Goal: Task Accomplishment & Management: Complete application form

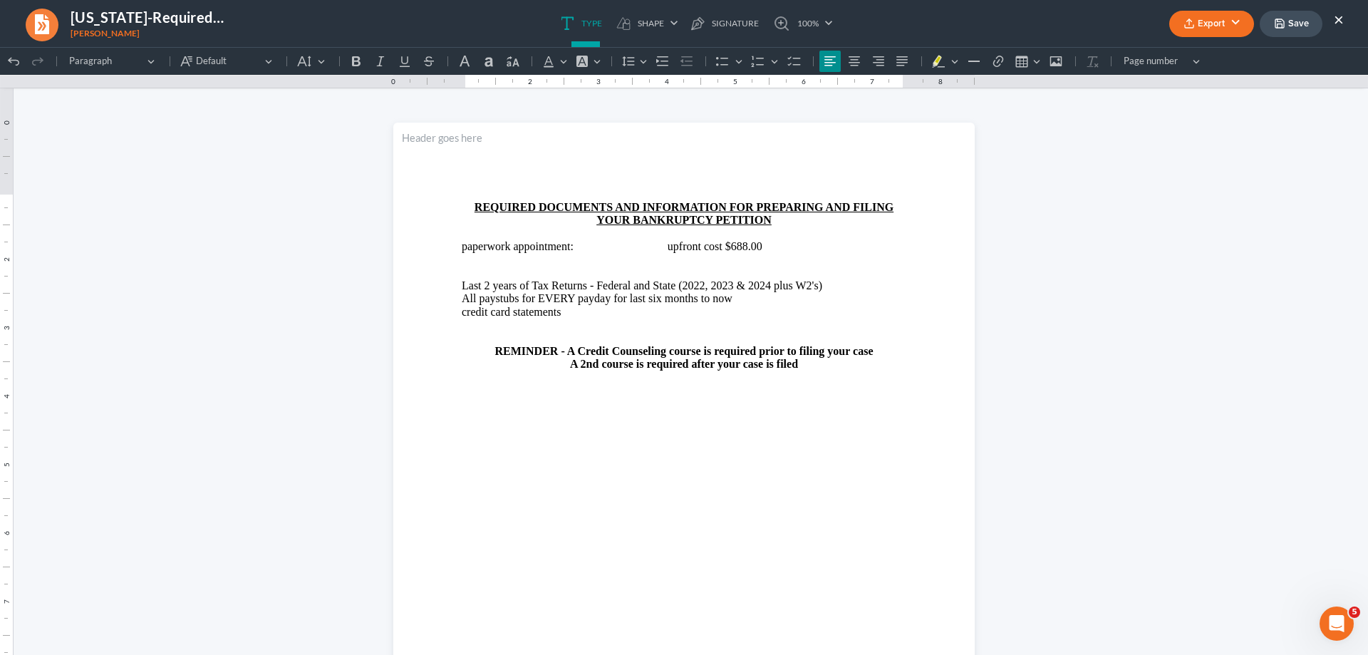
click at [1335, 22] on button "×" at bounding box center [1339, 19] width 10 height 17
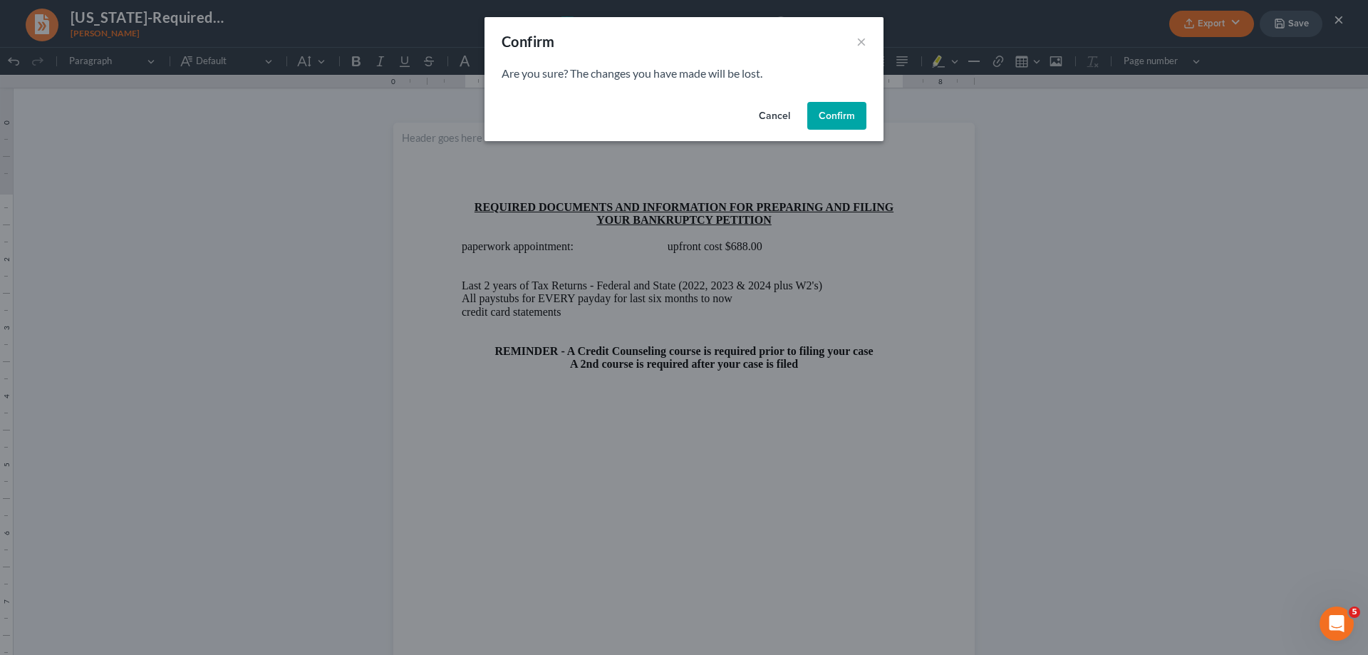
click at [839, 124] on button "Confirm" at bounding box center [836, 116] width 59 height 29
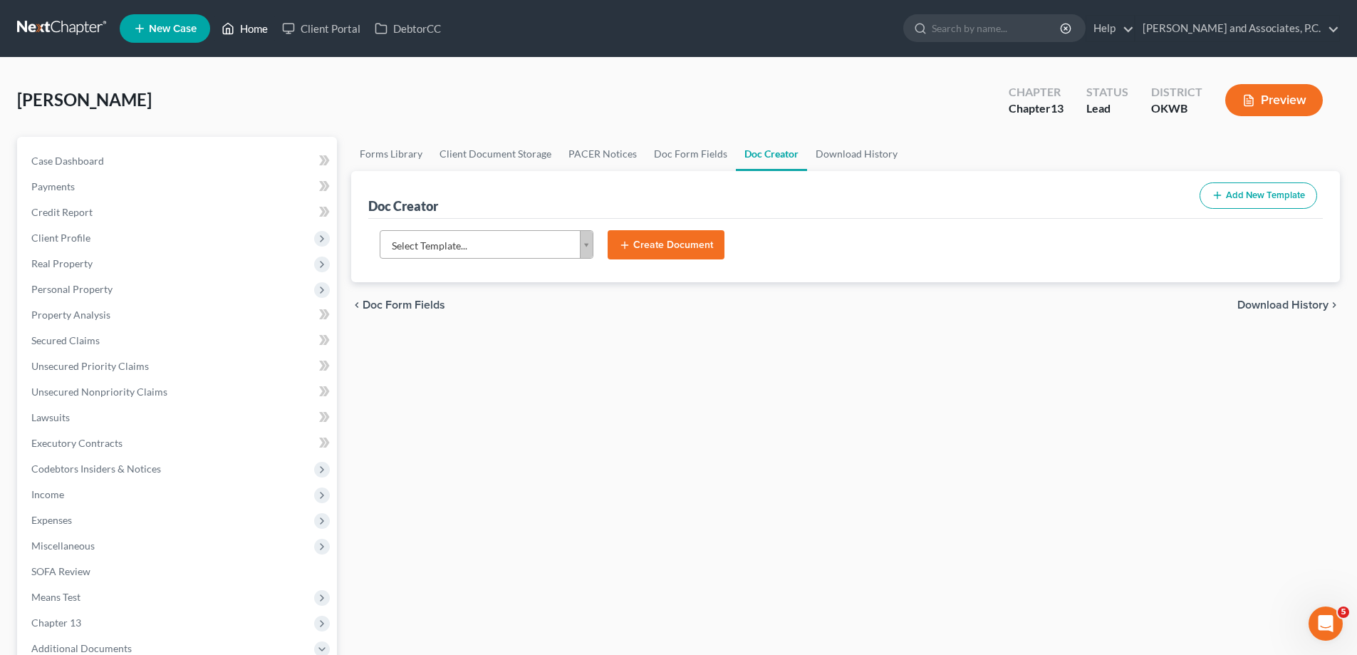
click at [250, 29] on link "Home" at bounding box center [244, 29] width 61 height 26
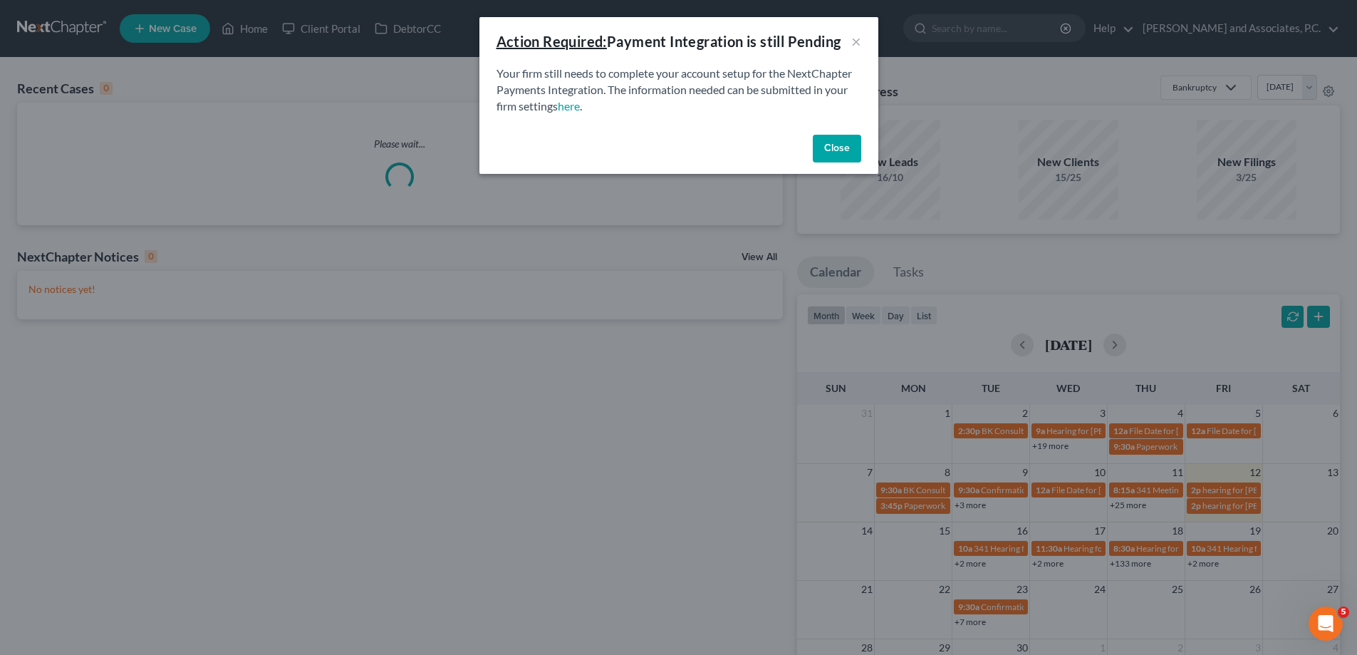
click at [848, 140] on button "Close" at bounding box center [837, 149] width 48 height 29
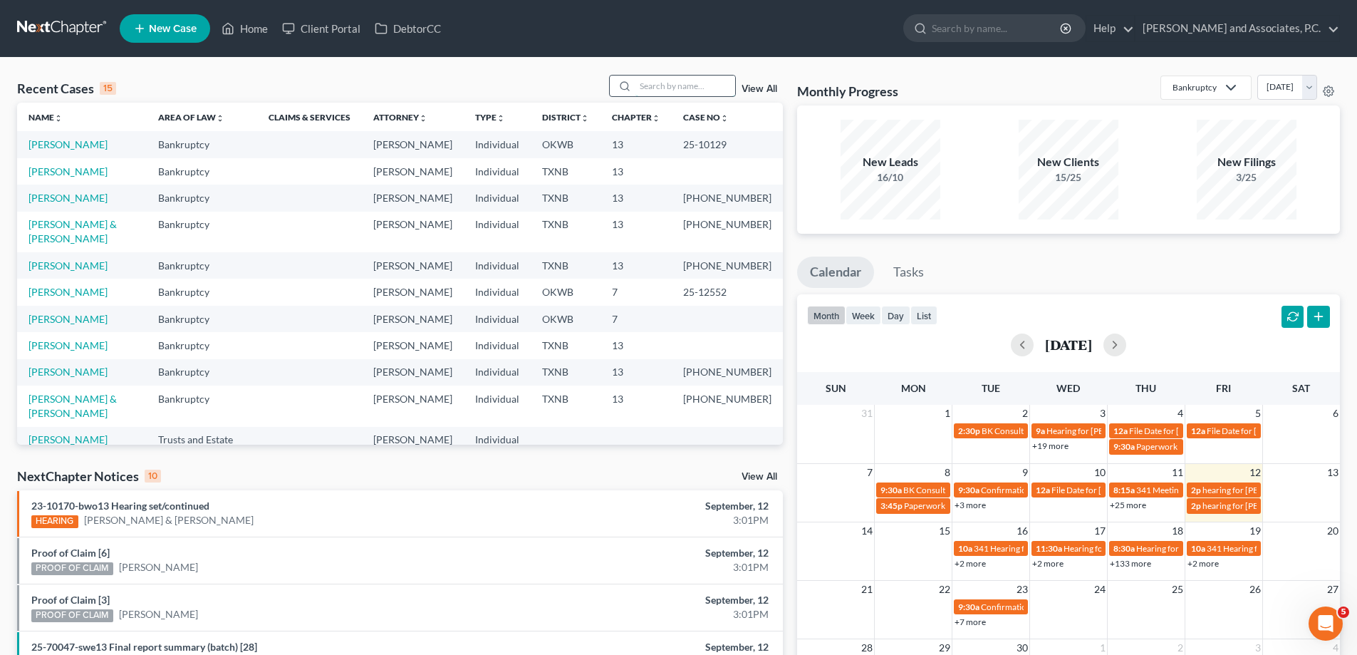
click at [665, 90] on input "search" at bounding box center [686, 86] width 100 height 21
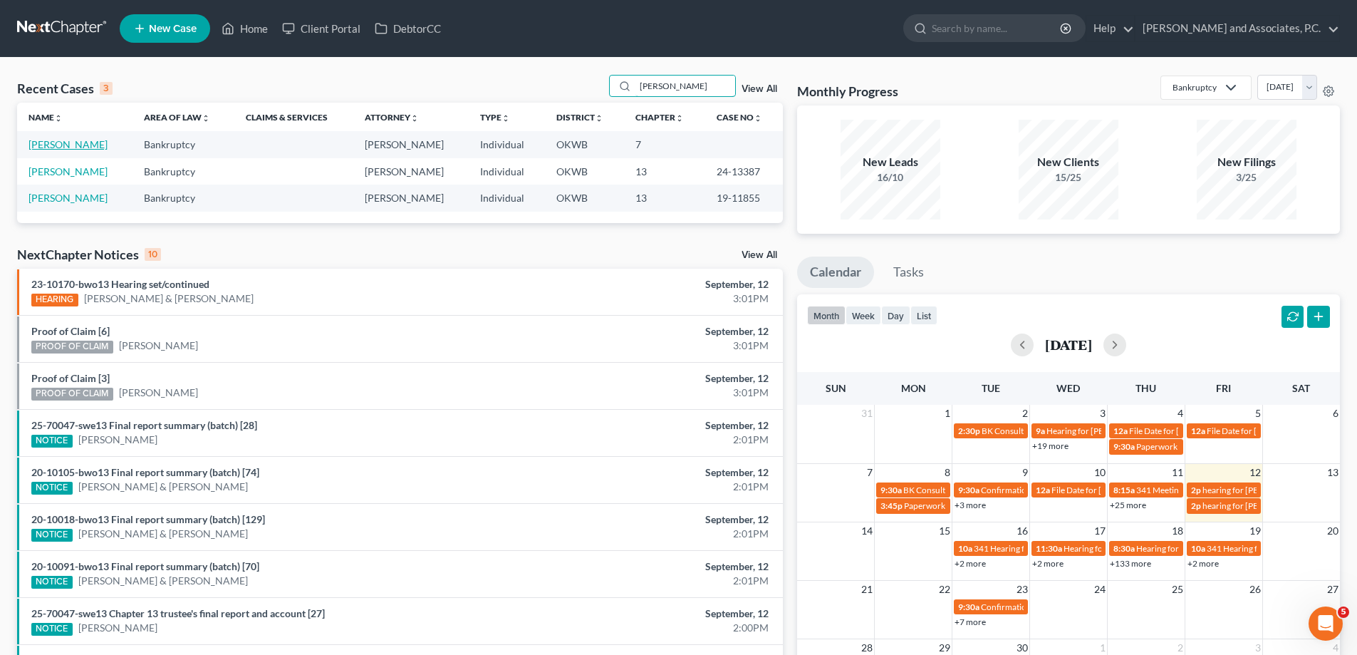
type input "[PERSON_NAME]"
click at [46, 148] on link "[PERSON_NAME]" at bounding box center [68, 144] width 79 height 12
select select "7"
select select "1"
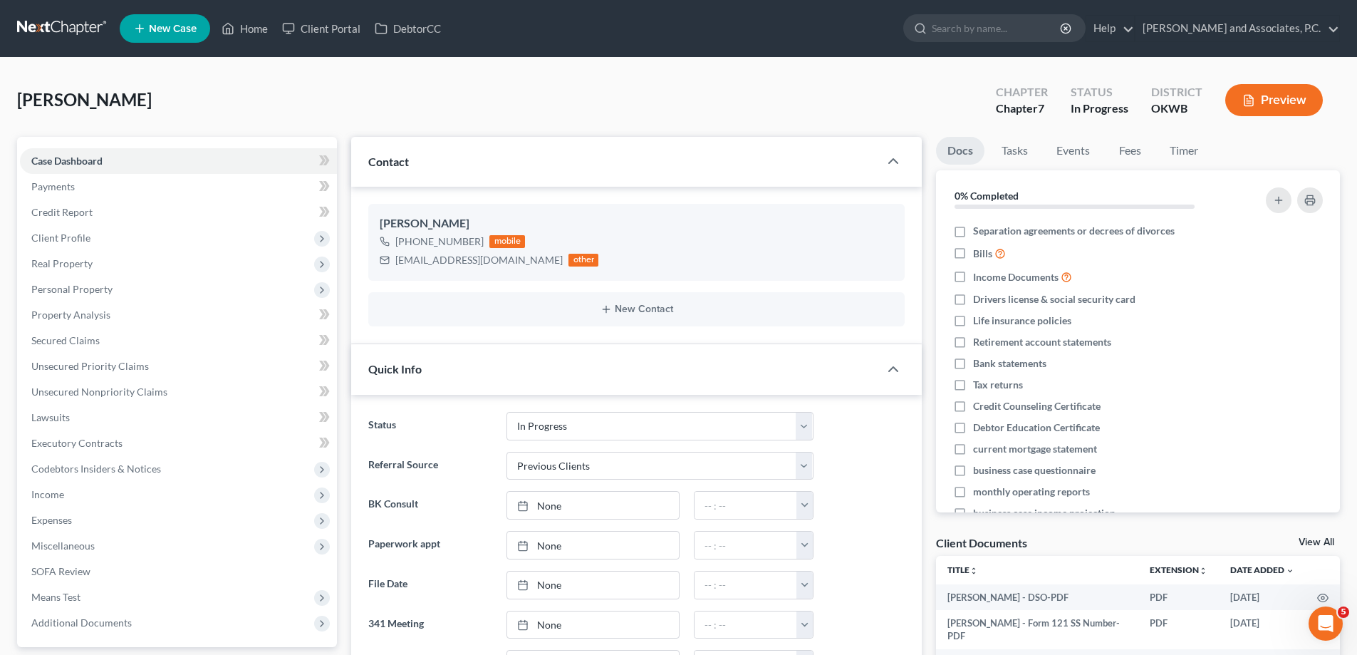
scroll to position [4838, 0]
click at [266, 33] on link "Home" at bounding box center [244, 29] width 61 height 26
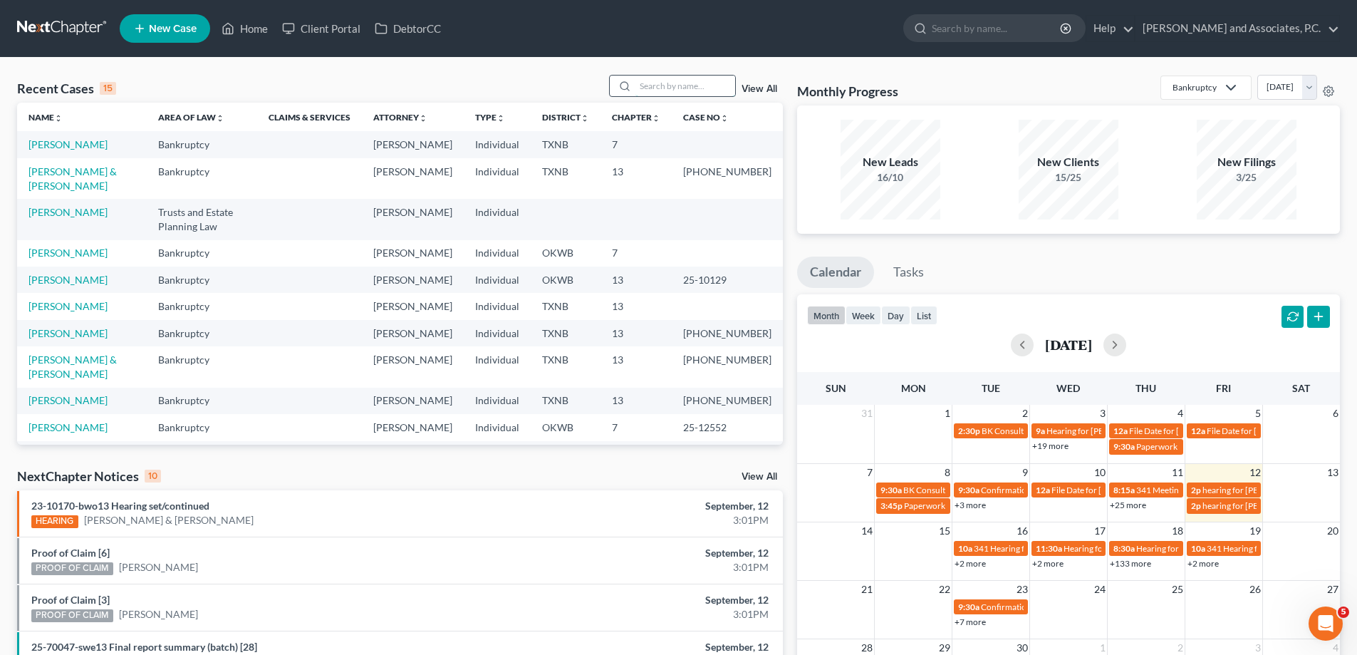
click at [653, 94] on input "search" at bounding box center [686, 86] width 100 height 21
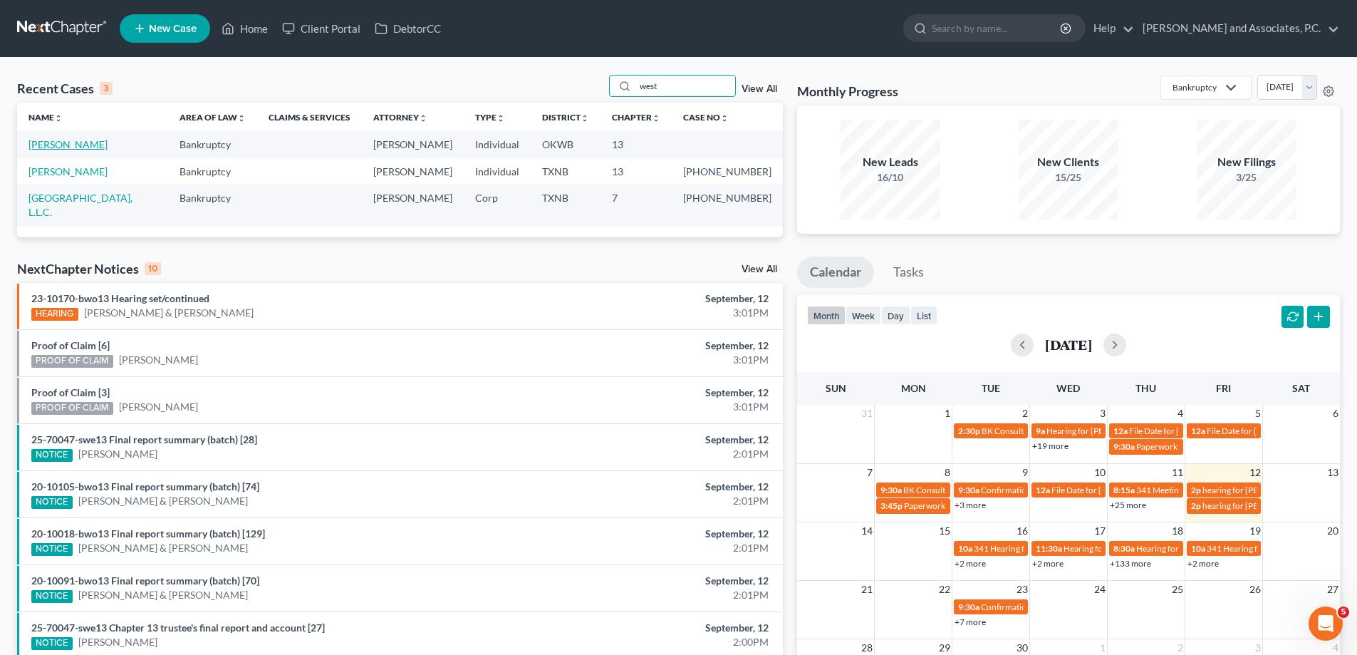
type input "west"
click at [70, 143] on link "[PERSON_NAME]" at bounding box center [68, 144] width 79 height 12
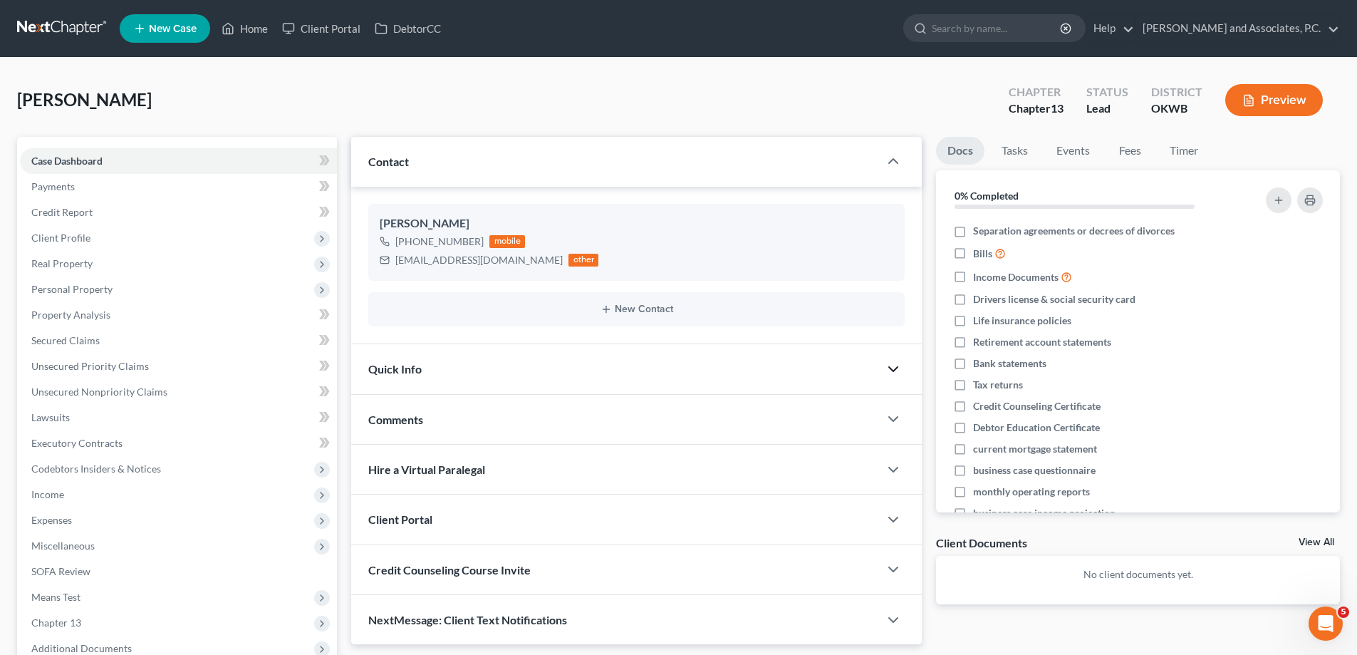
click at [890, 368] on polyline "button" at bounding box center [893, 369] width 9 height 4
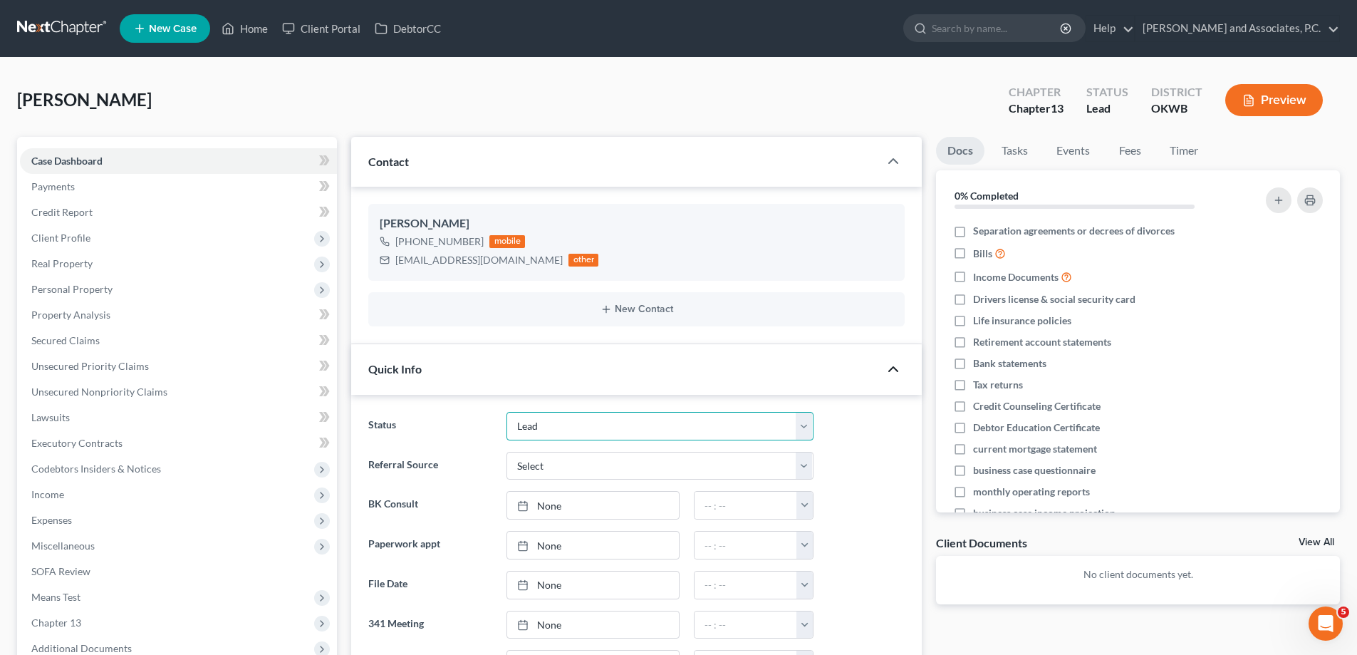
click at [741, 425] on select "Closed without Discharge Complete Converted to 7 Discharged Dismissed Filed Fin…" at bounding box center [660, 426] width 307 height 29
select select "7"
click at [507, 412] on select "Closed without Discharge Complete Converted to 7 Discharged Dismissed Filed Fin…" at bounding box center [660, 426] width 307 height 29
click at [616, 462] on select "Select Word Of Mouth Previous Clients Direct Mail Website Google Search Modern …" at bounding box center [660, 466] width 307 height 29
select select "0"
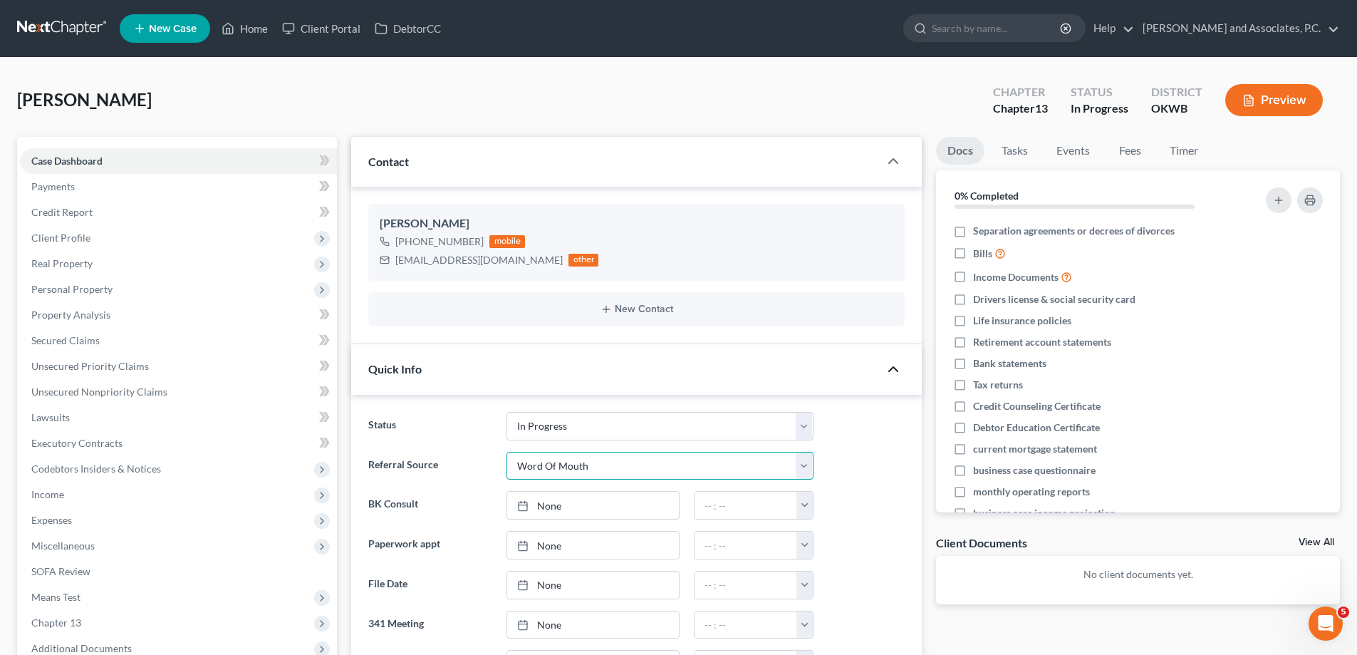
click at [507, 452] on select "Select Word Of Mouth Previous Clients Direct Mail Website Google Search Modern …" at bounding box center [660, 466] width 307 height 29
click at [542, 510] on link "None" at bounding box center [593, 505] width 172 height 27
type input "[DATE]"
click at [548, 546] on link "None" at bounding box center [593, 545] width 172 height 27
type input "[DATE]"
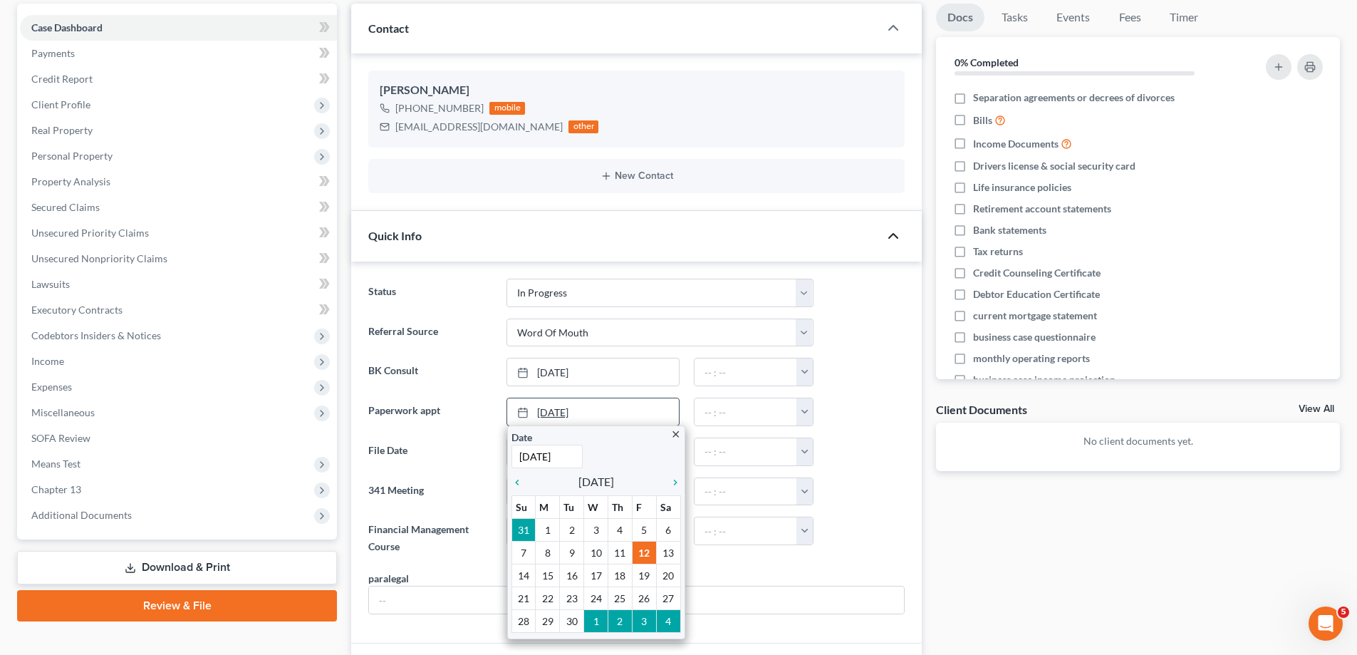
scroll to position [214, 0]
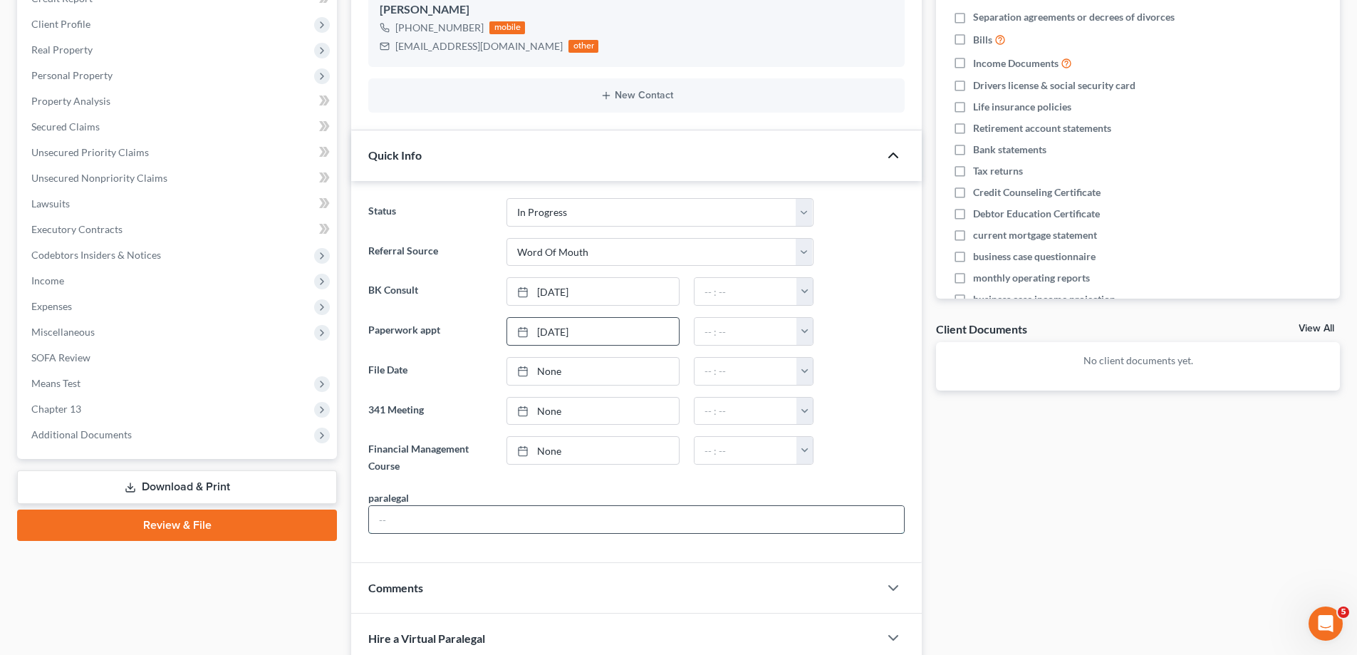
click at [479, 512] on input "text" at bounding box center [636, 519] width 535 height 27
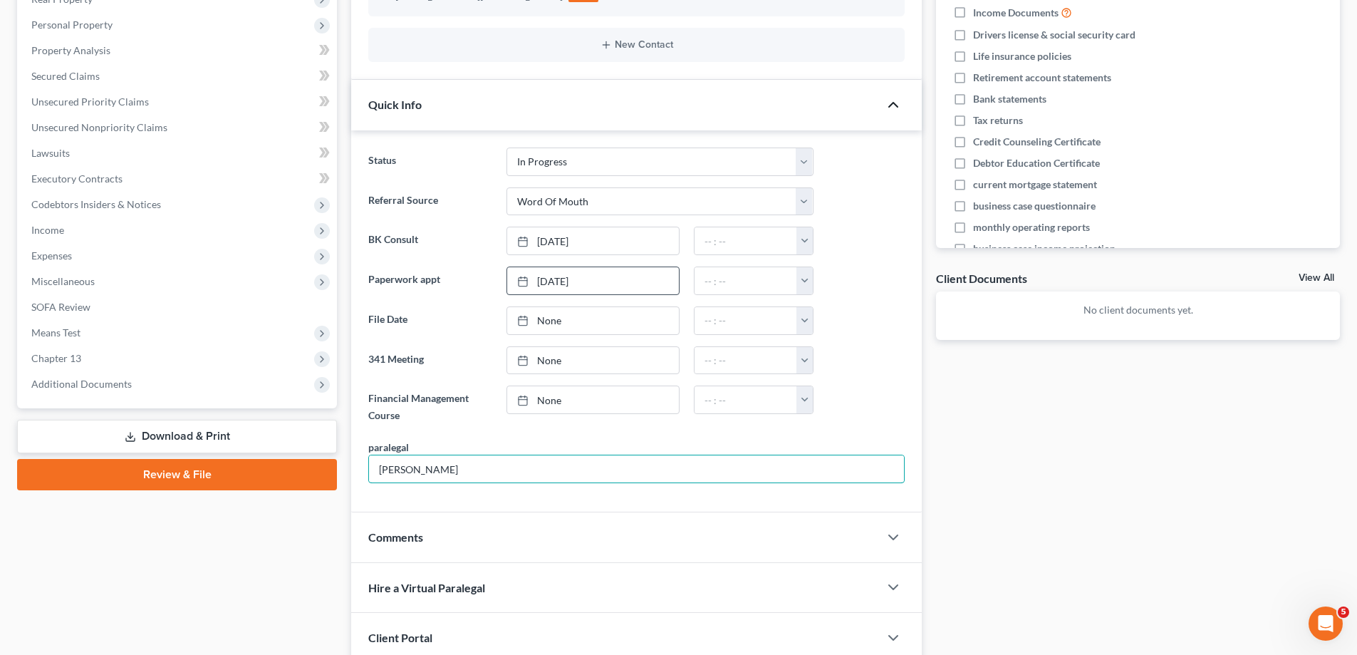
scroll to position [356, 0]
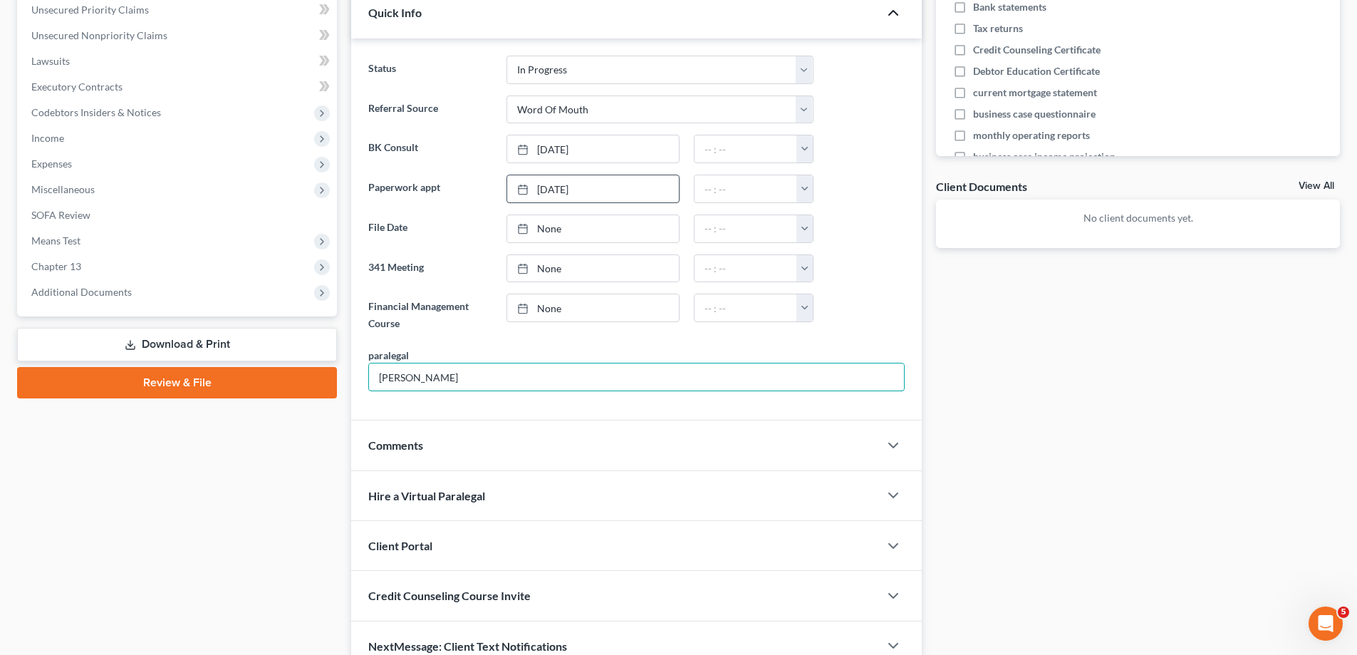
type input "[PERSON_NAME]"
click at [431, 445] on div "Comments" at bounding box center [615, 444] width 528 height 49
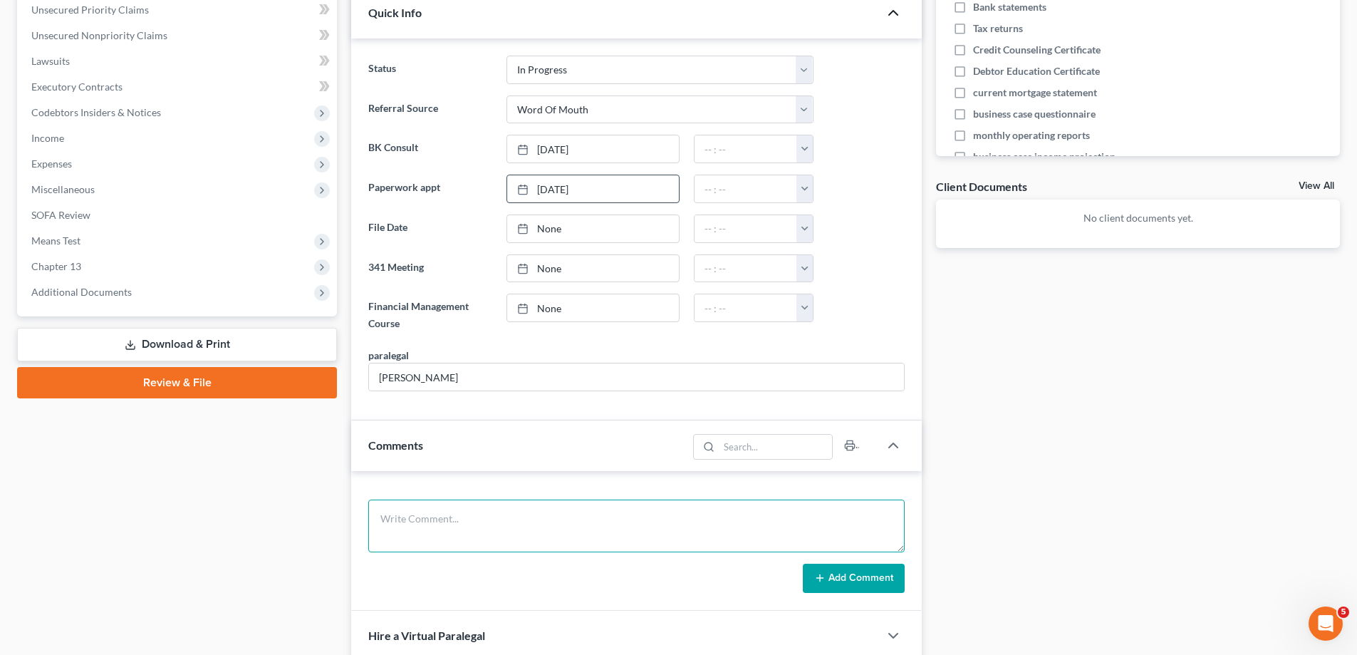
click at [437, 528] on textarea at bounding box center [636, 526] width 537 height 53
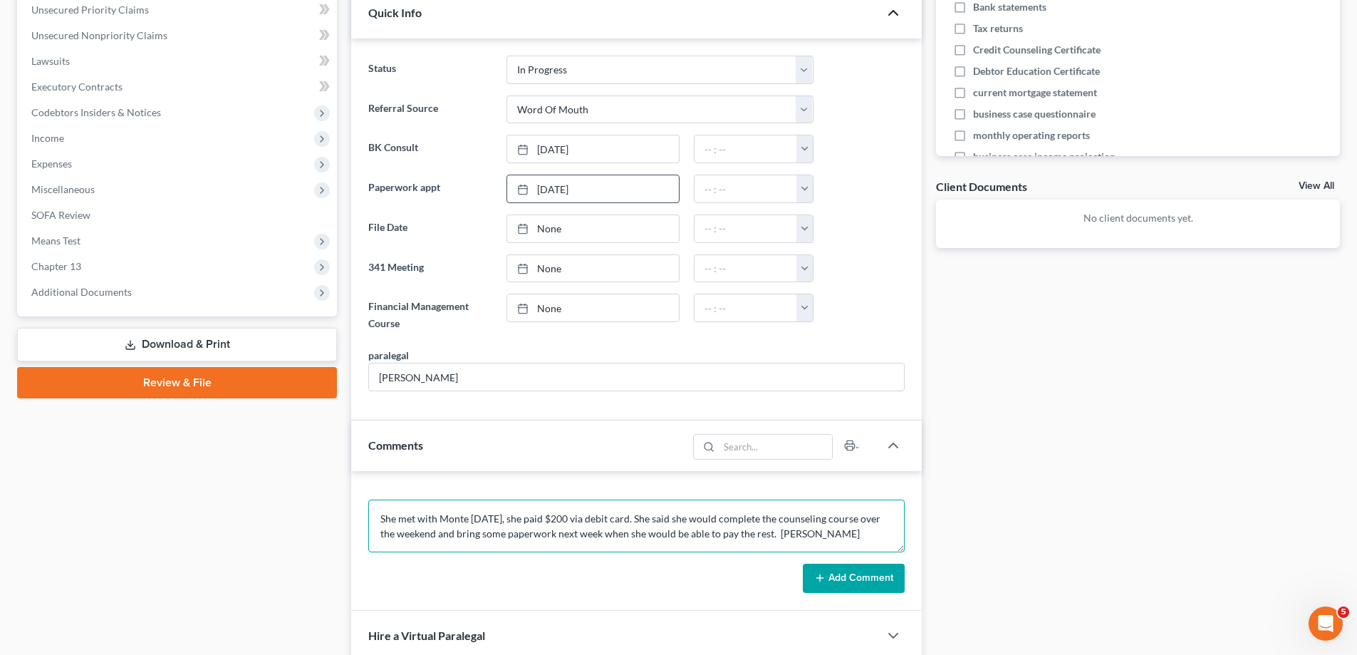
type textarea "She met with Monte [DATE], she paid $200 via debit card. She said she would com…"
click at [820, 571] on button "Add Comment" at bounding box center [854, 579] width 102 height 30
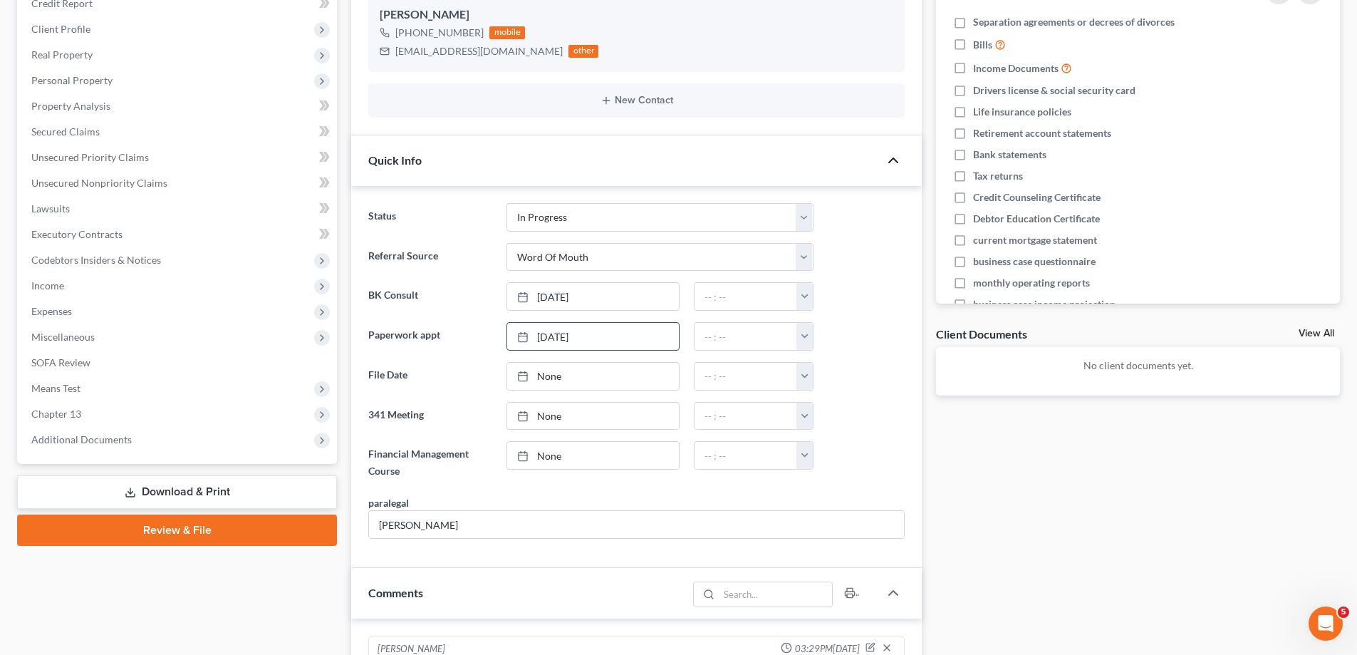
scroll to position [0, 0]
